Goal: Entertainment & Leisure: Browse casually

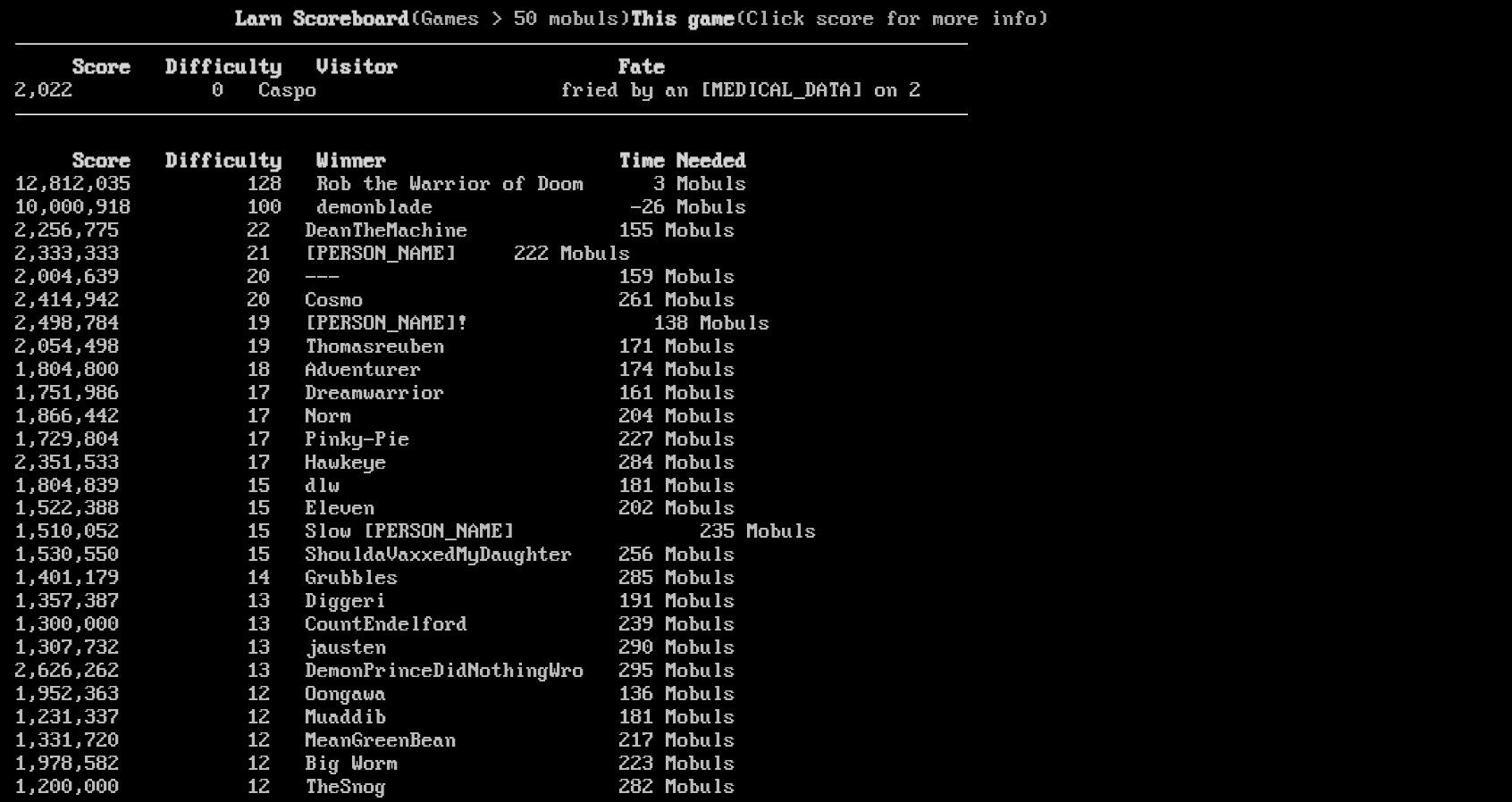
click at [495, 58] on larn "Larn Scoreboard (Games > 50 mobuls) This game (Click score for more info) Score…" at bounding box center [491, 385] width 952 height 754
click at [419, 197] on link "12,812,035 128 Rob the Warrior of Doom 3 Mobuls" at bounding box center [381, 183] width 732 height 24
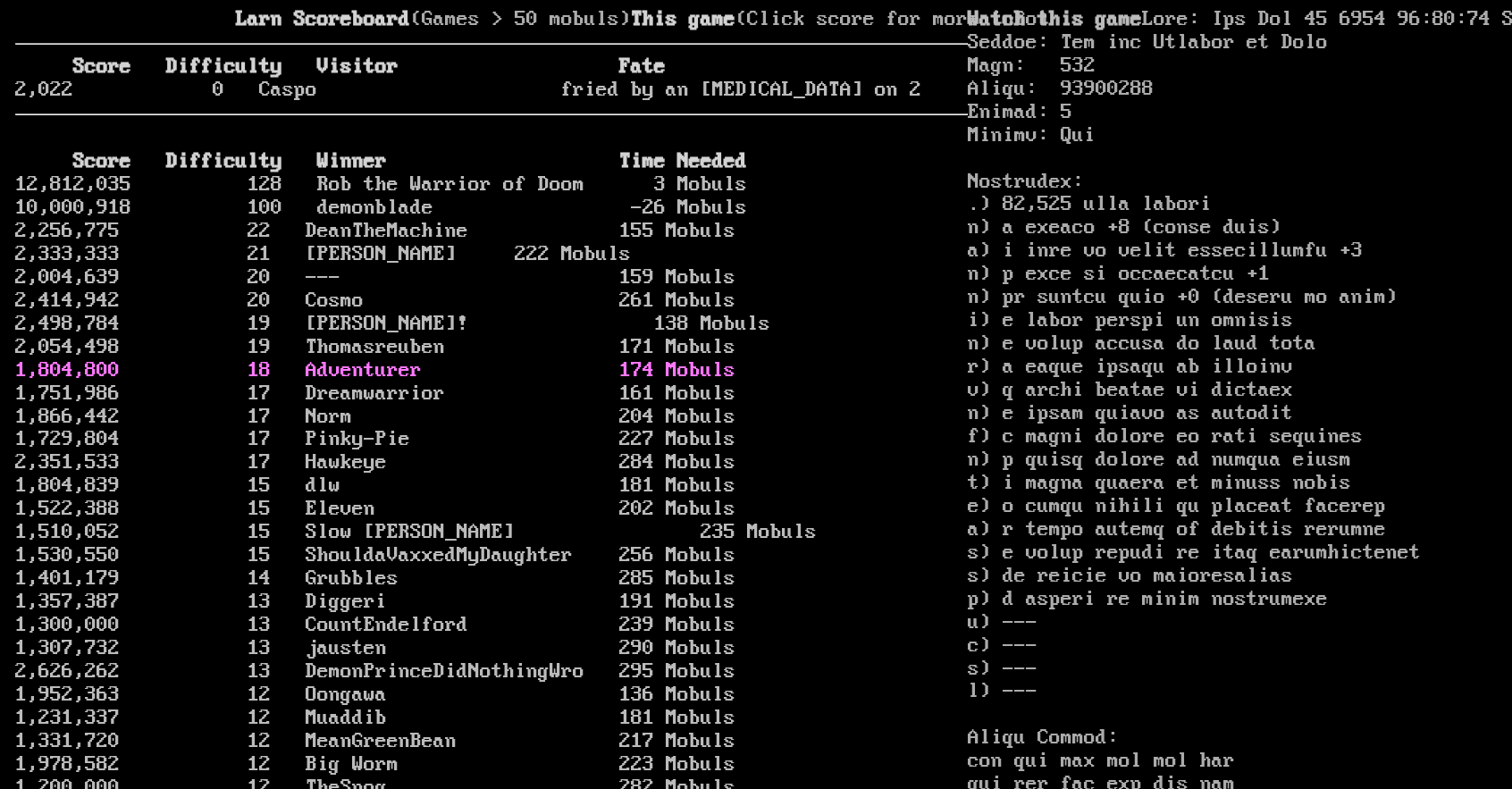
click at [454, 382] on link "1,804,800 18 Adventurer 174 Mobuls" at bounding box center [375, 370] width 720 height 24
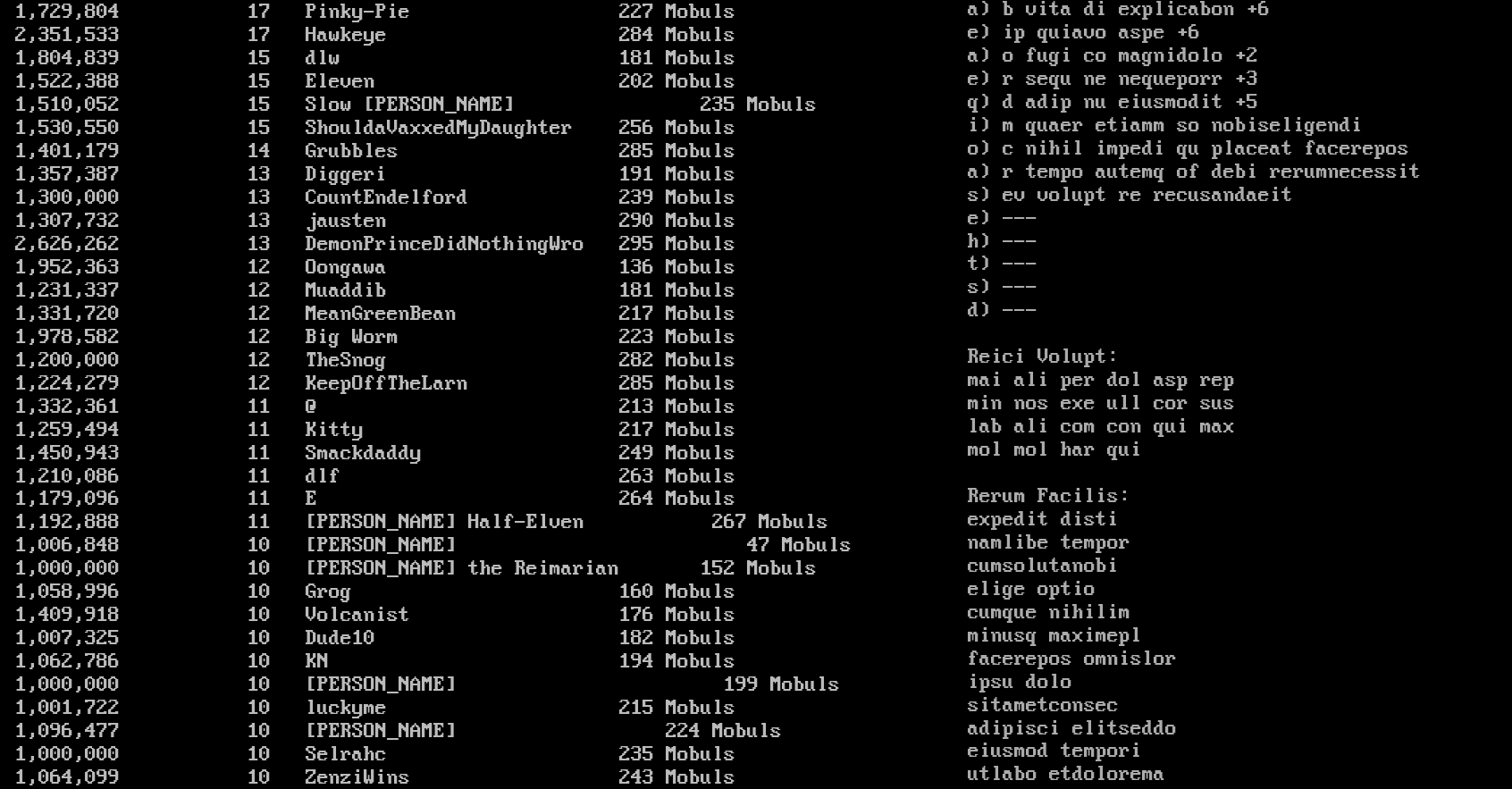
scroll to position [130, 0]
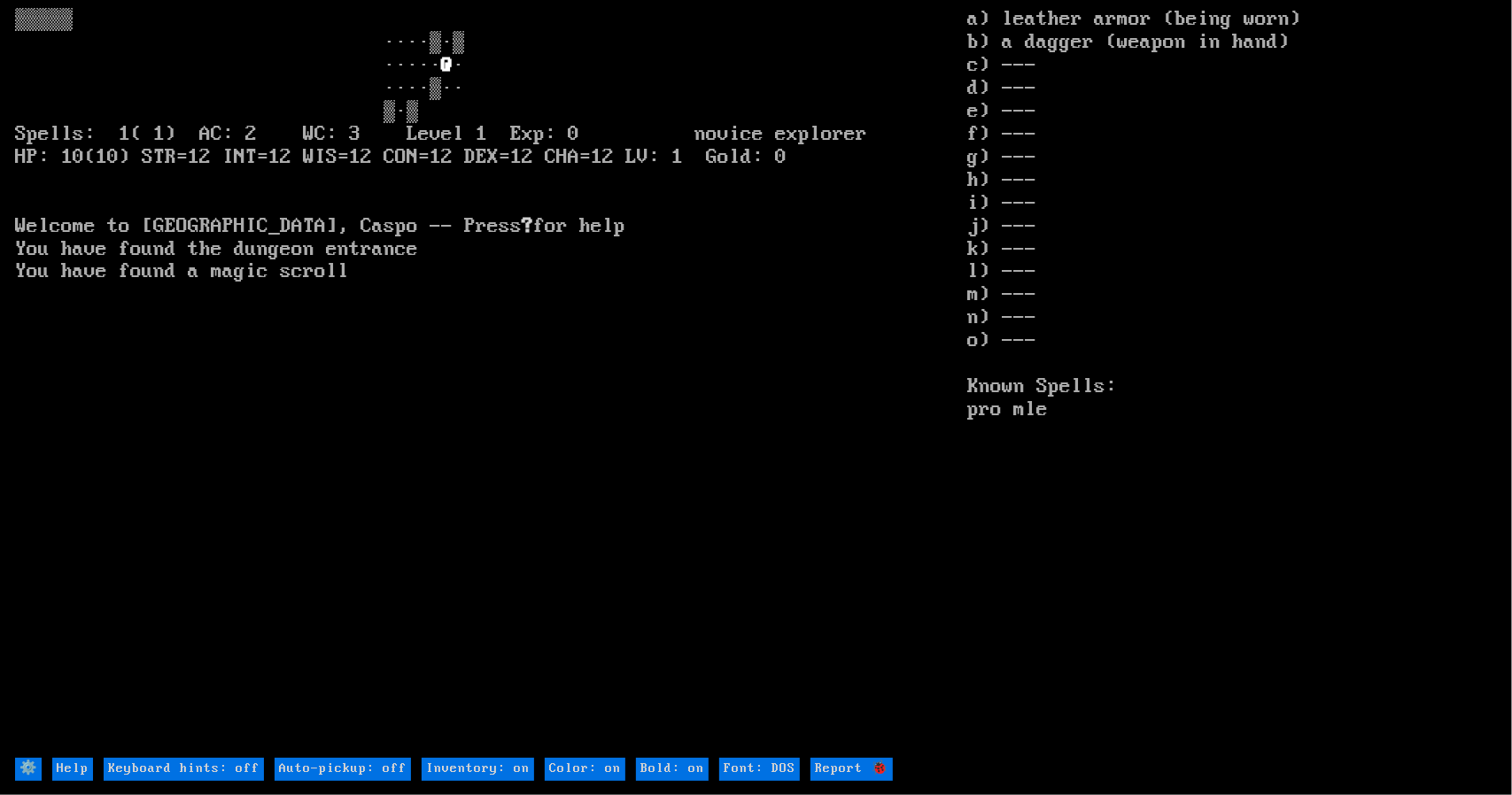
click at [318, 764] on off "Auto-pickup: off" at bounding box center [342, 770] width 137 height 23
type off "Auto-pickup: on"
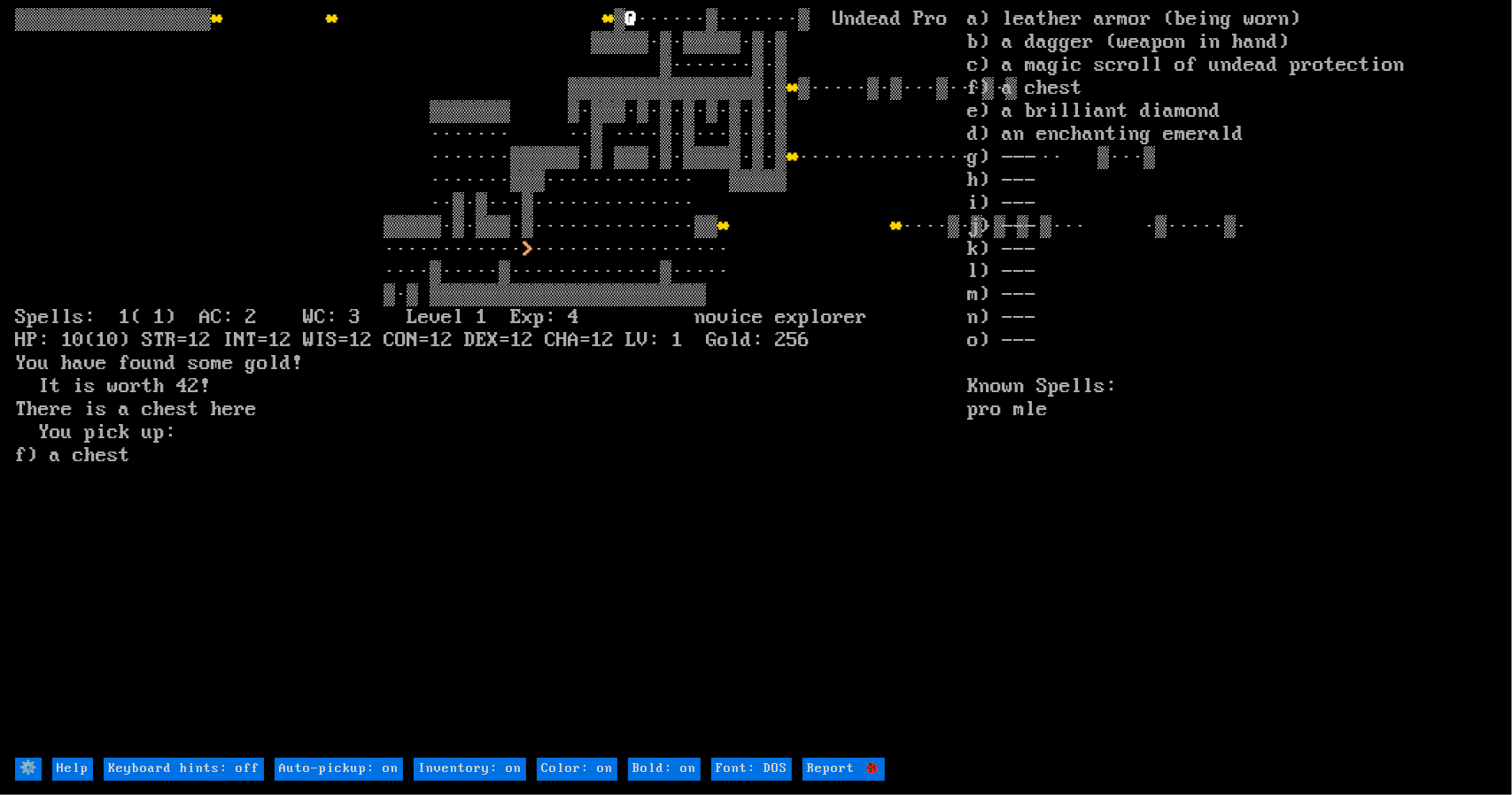
click at [340, 768] on off "Auto-pickup: on" at bounding box center [338, 770] width 128 height 23
type off "Auto-pickup: off"
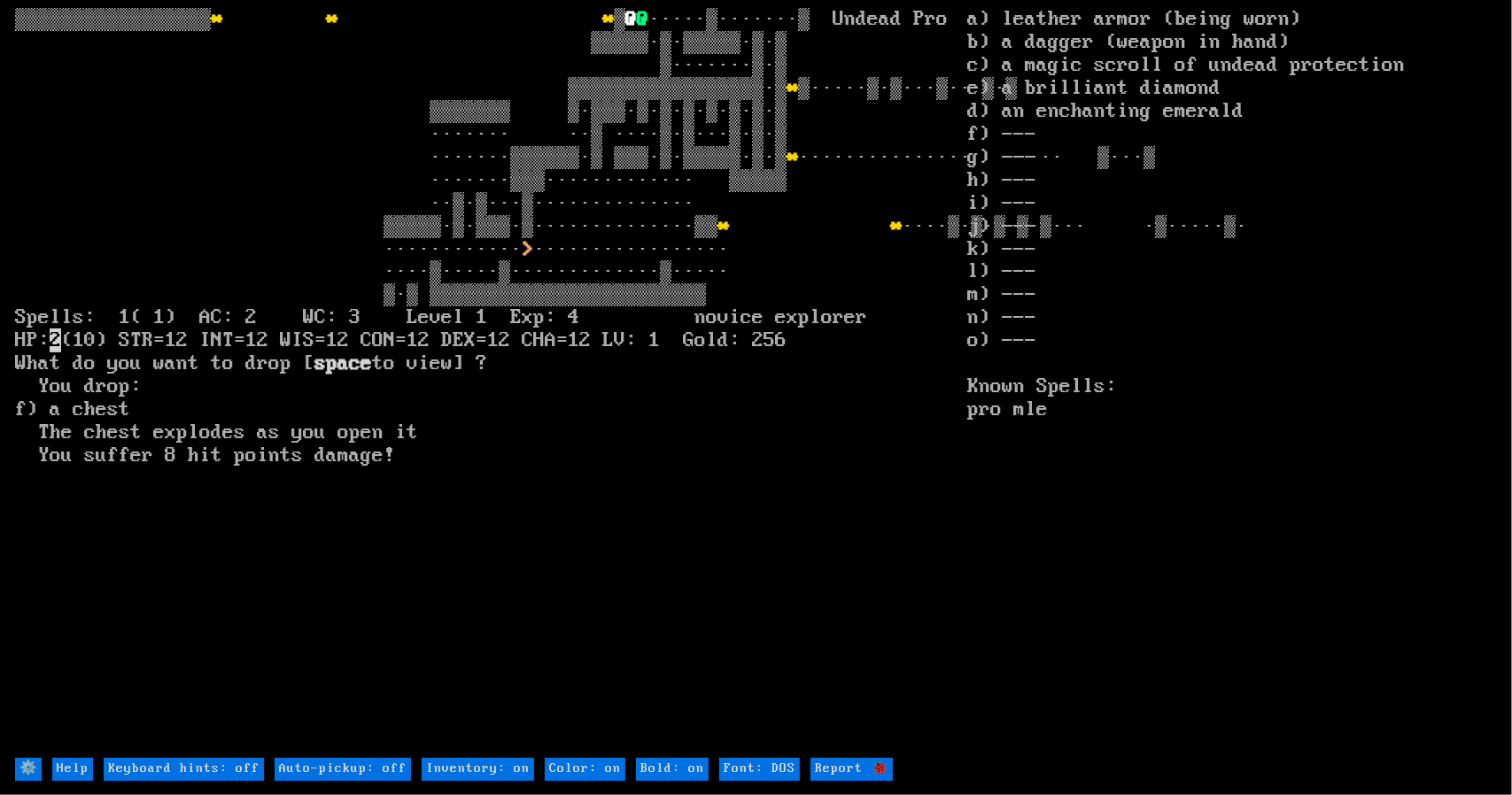
click at [623, 148] on larn "▒▒▒▒▒▒▒▒▒▒▒▒▒▒▒▒▒ * * * ▒ @ @ ·····▒·······▒ Undead Pro ▒▒▒▒▒·▒·▒▒▒▒▒·▒·▒ ▒····…" at bounding box center [491, 381] width 952 height 748
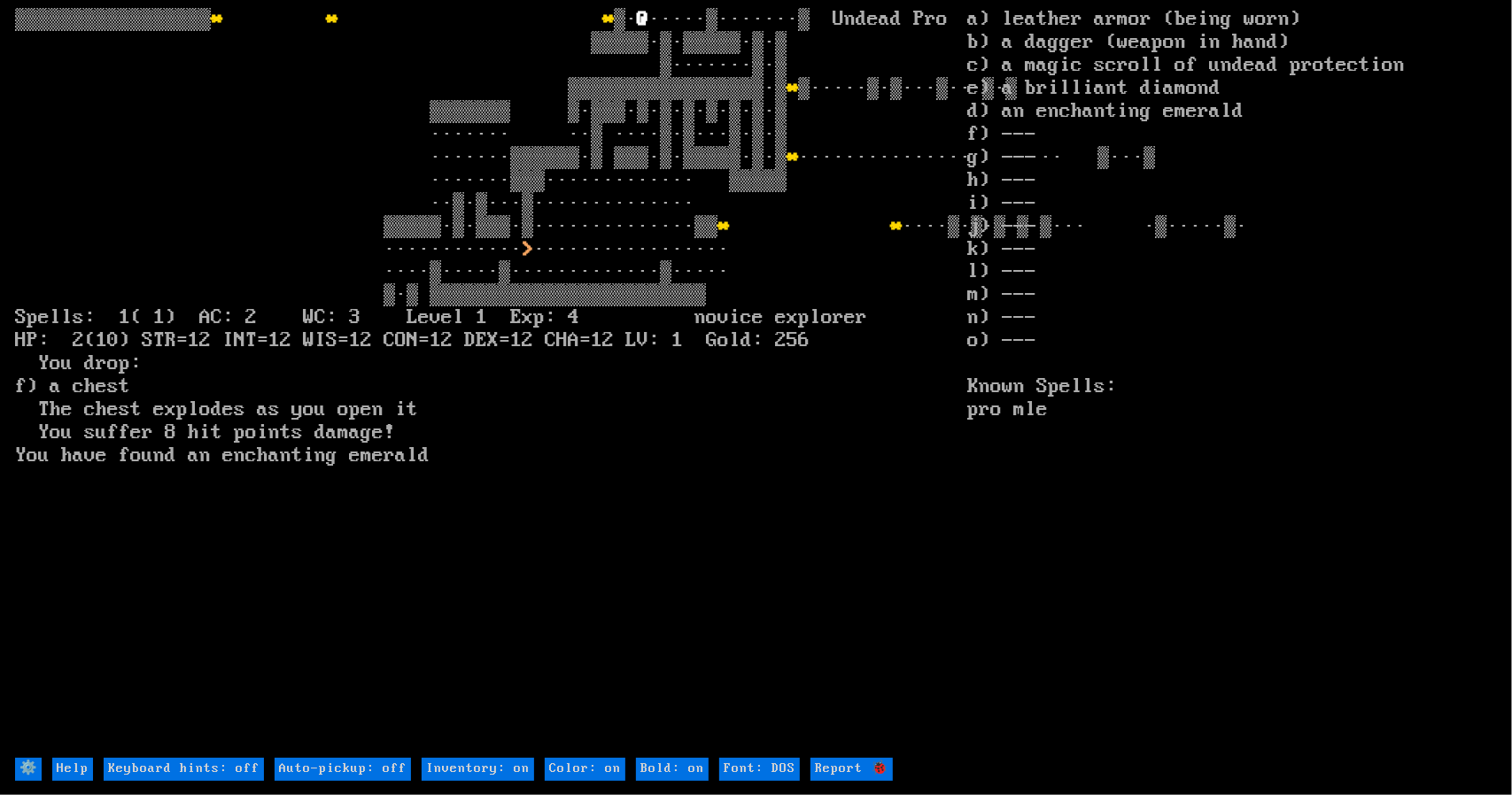
click at [330, 768] on off "Auto-pickup: off" at bounding box center [342, 770] width 137 height 23
type off "Auto-pickup: on"
